Goal: Answer question/provide support: Answer question/provide support

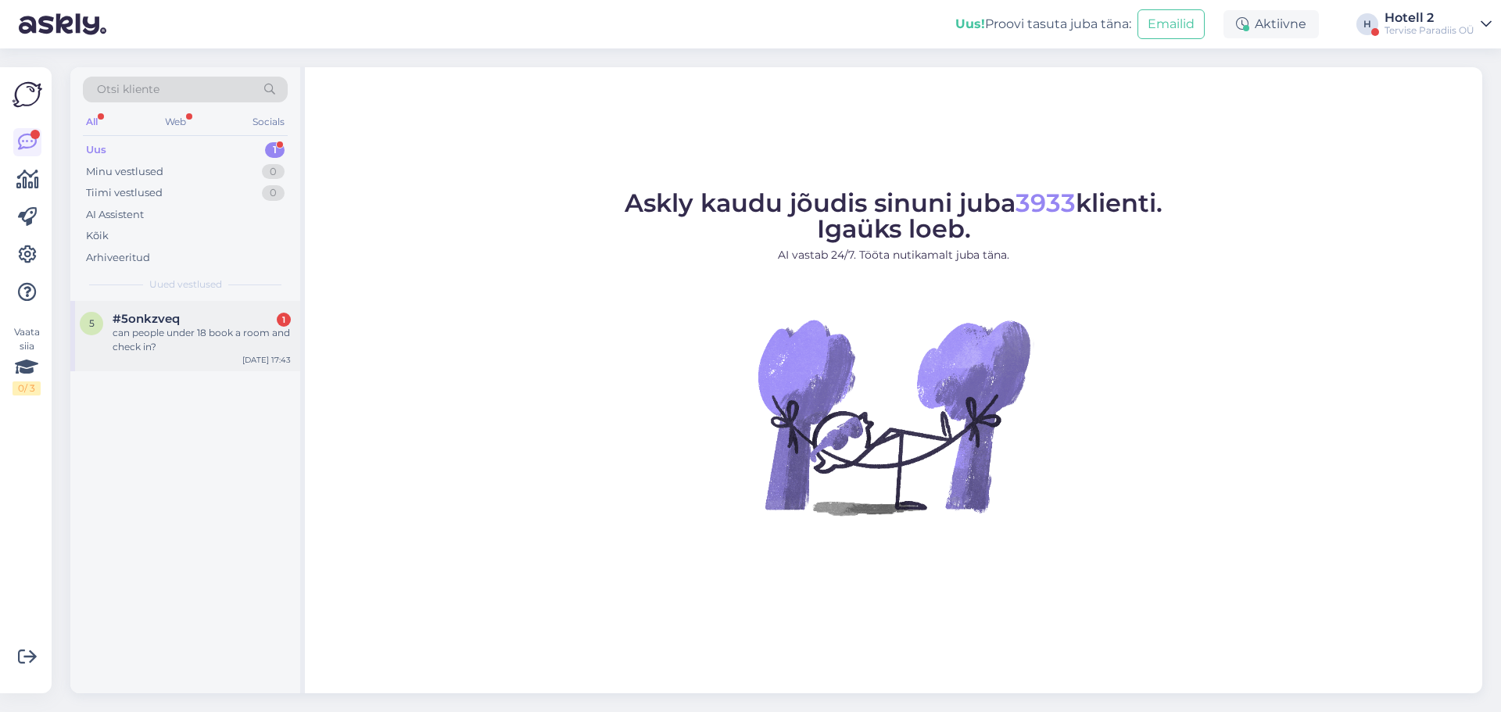
click at [178, 327] on div "can people under 18 book a room and check in?" at bounding box center [202, 340] width 178 height 28
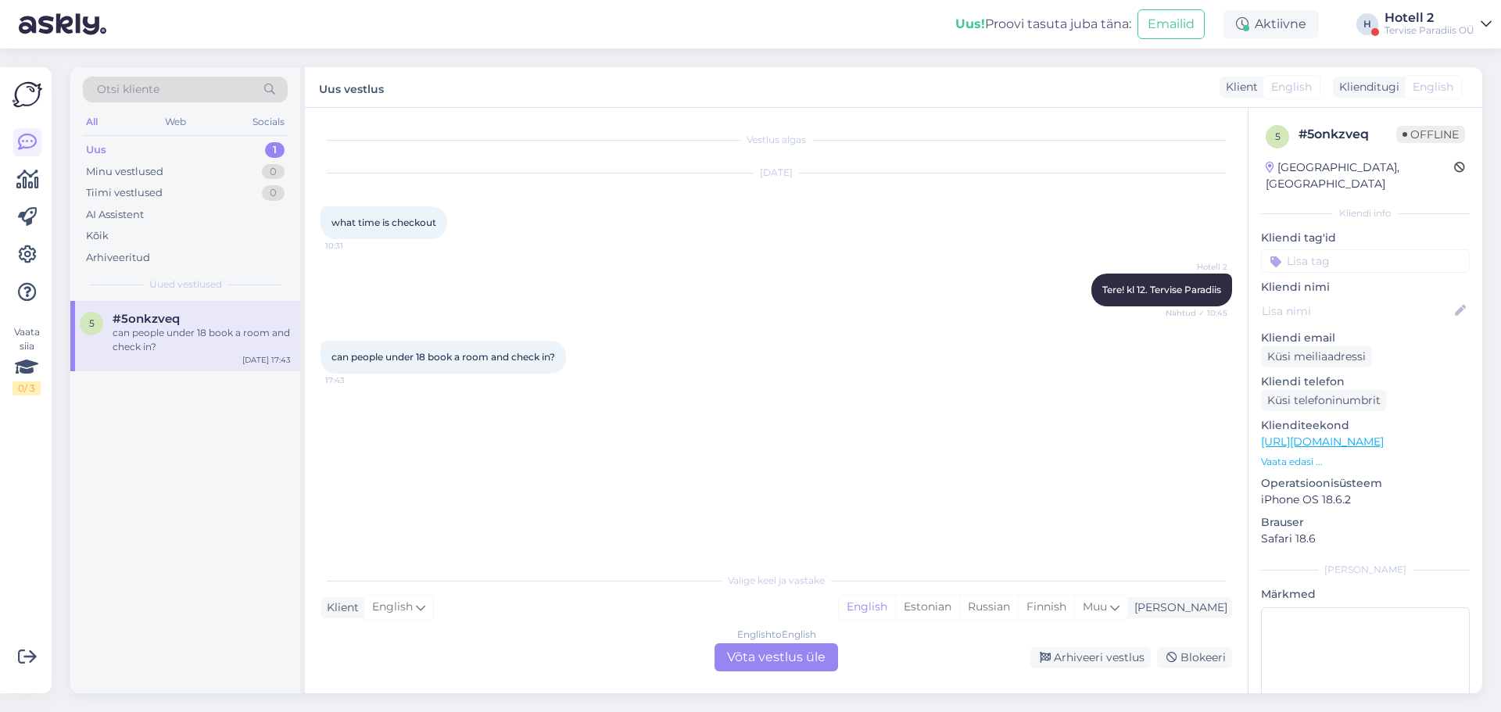
click at [767, 665] on div "English to English Võta vestlus üle" at bounding box center [775, 657] width 123 height 28
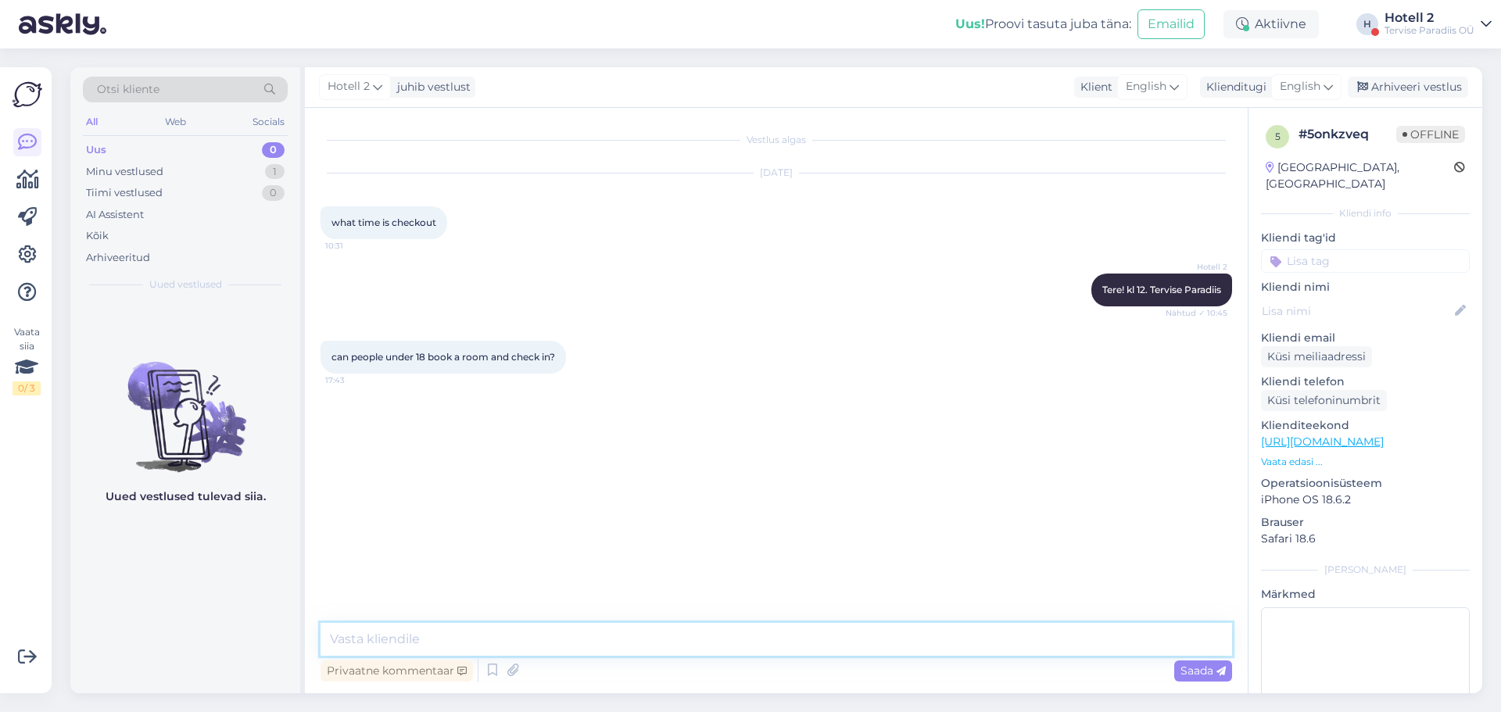
click at [367, 642] on textarea at bounding box center [775, 639] width 911 height 33
click at [335, 639] on textarea at bounding box center [775, 639] width 911 height 33
drag, startPoint x: 446, startPoint y: 639, endPoint x: 276, endPoint y: 634, distance: 170.5
click at [276, 634] on div "Otsi kliente All Web Socials Uus 0 Minu vestlused 1 Tiimi vestlused 0 AI Assist…" at bounding box center [775, 380] width 1411 height 626
paste textarea "Parent consent for the provision of accommodation to a minor (16 or older)"
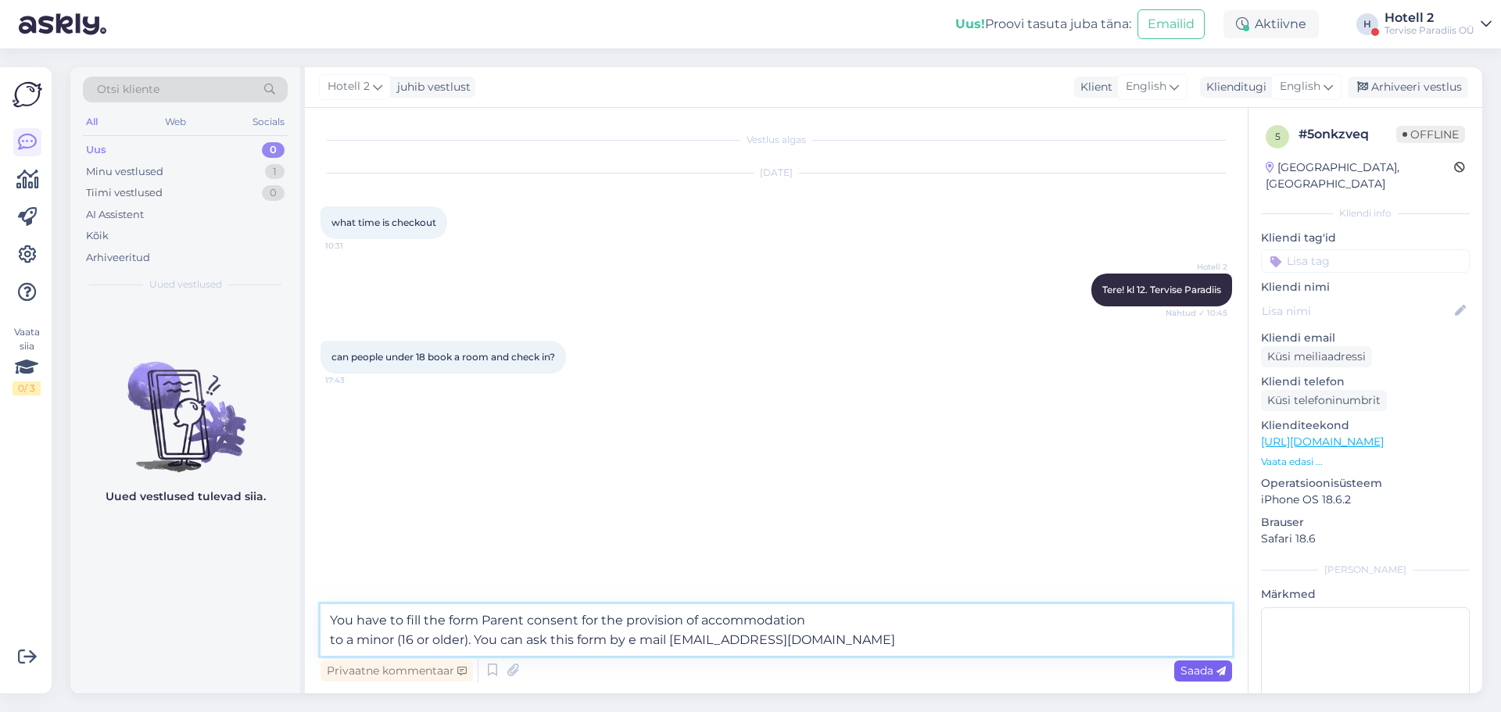
type textarea "You have to fill the form Parent consent for the provision of accommodation to …"
click at [1186, 671] on span "Saada" at bounding box center [1202, 671] width 45 height 14
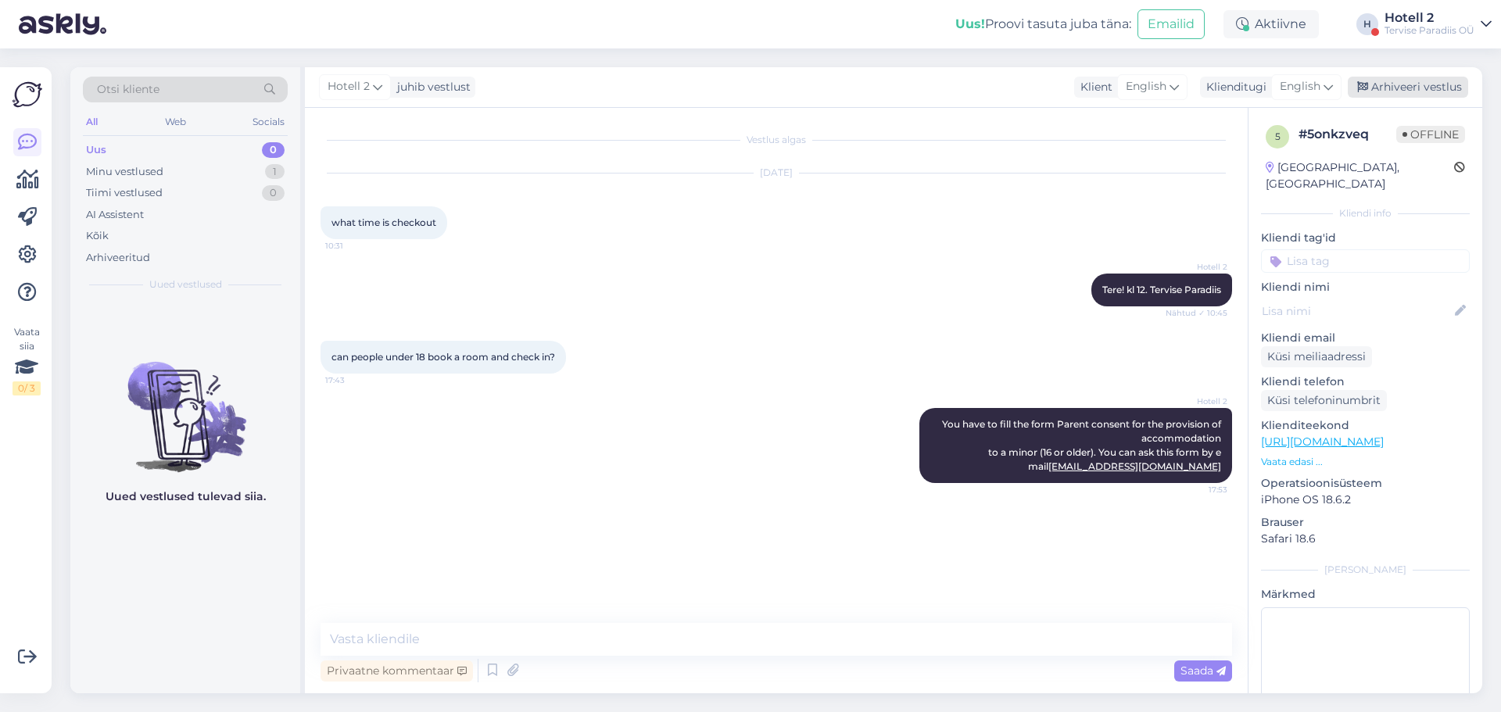
click at [1408, 81] on div "Arhiveeri vestlus" at bounding box center [1407, 87] width 120 height 21
